Goal: Task Accomplishment & Management: Use online tool/utility

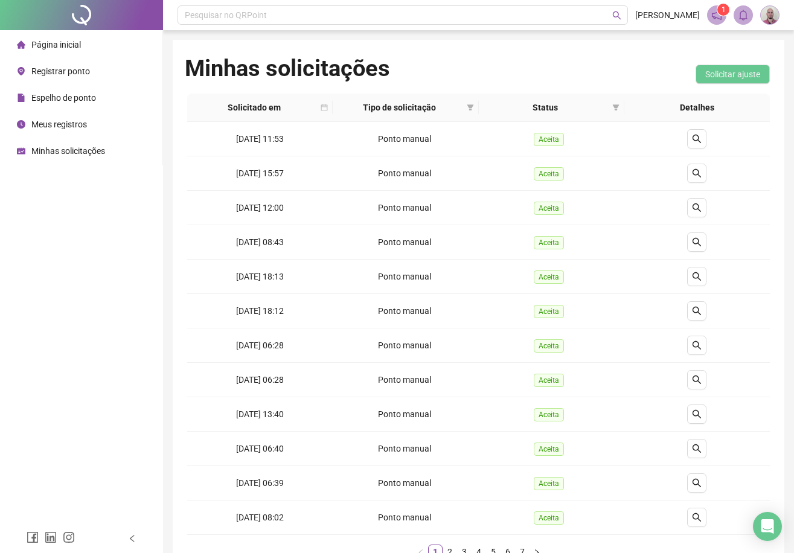
click at [65, 43] on span "Página inicial" at bounding box center [56, 45] width 50 height 10
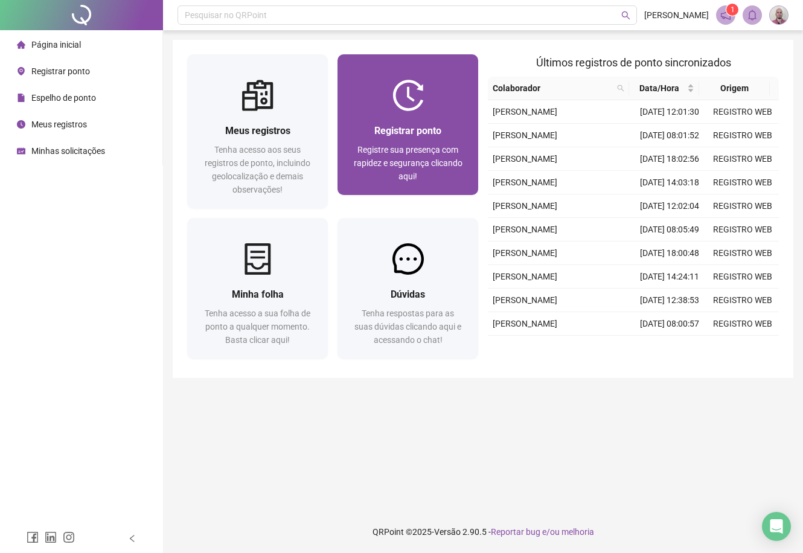
click at [414, 129] on span "Registrar ponto" at bounding box center [408, 130] width 67 height 11
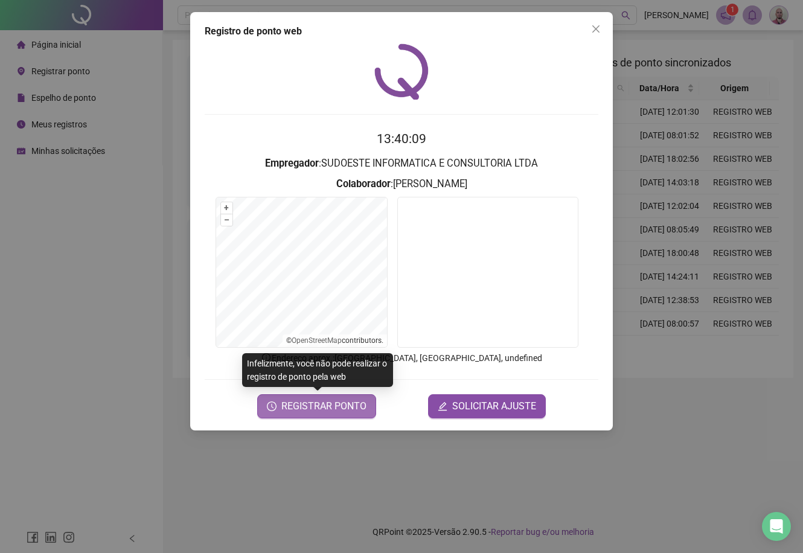
click at [350, 405] on span "REGISTRAR PONTO" at bounding box center [324, 406] width 85 height 14
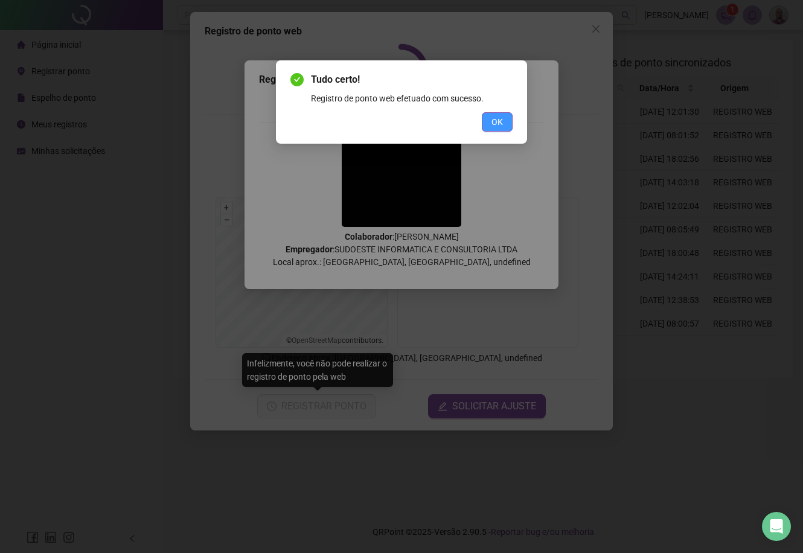
click at [503, 119] on button "OK" at bounding box center [497, 121] width 31 height 19
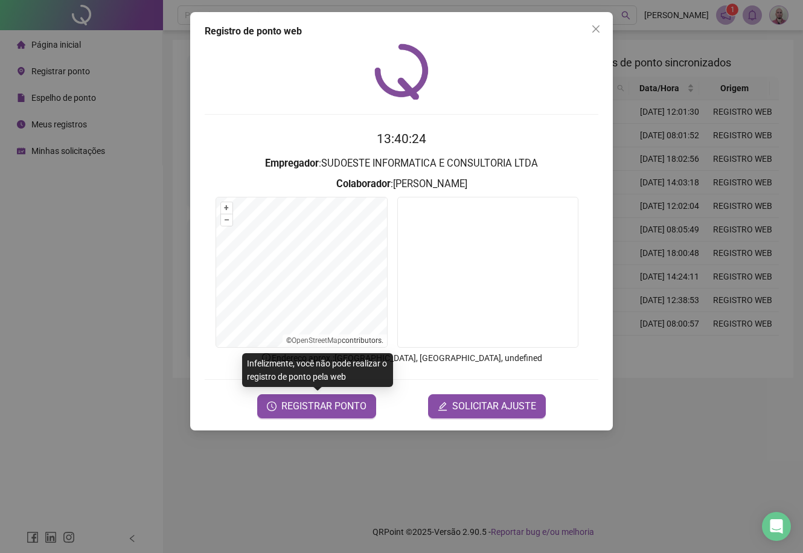
click at [108, 201] on div "Registro de ponto web 13:40:24 Empregador : SUDOESTE INFORMATICA E CONSULTORIA …" at bounding box center [401, 276] width 803 height 553
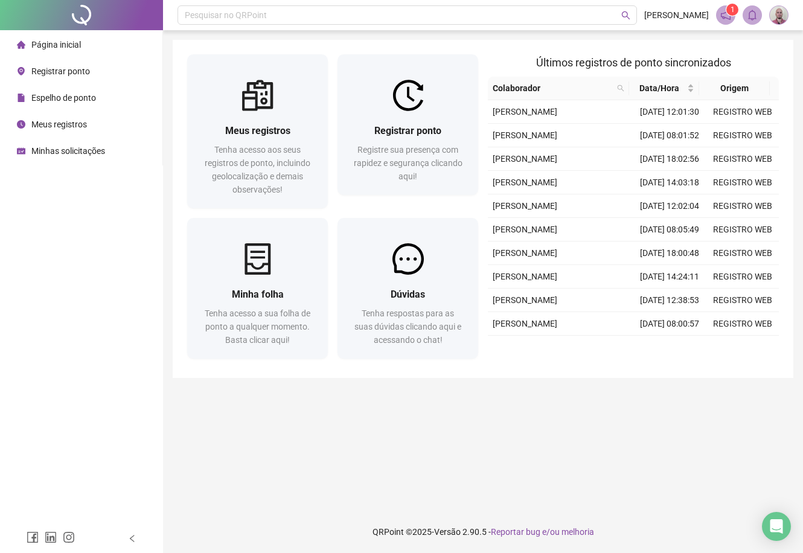
click at [68, 155] on span "Minhas solicitações" at bounding box center [68, 151] width 74 height 10
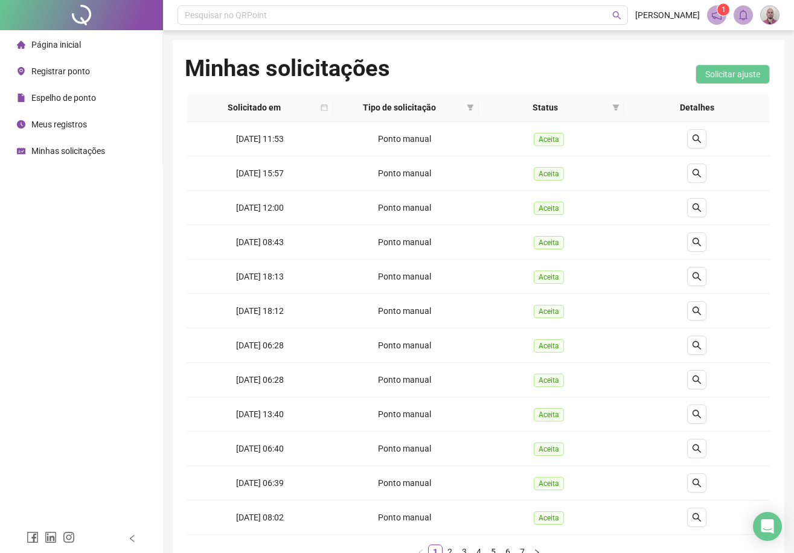
click at [58, 46] on span "Página inicial" at bounding box center [56, 45] width 50 height 10
